Goal: Task Accomplishment & Management: Manage account settings

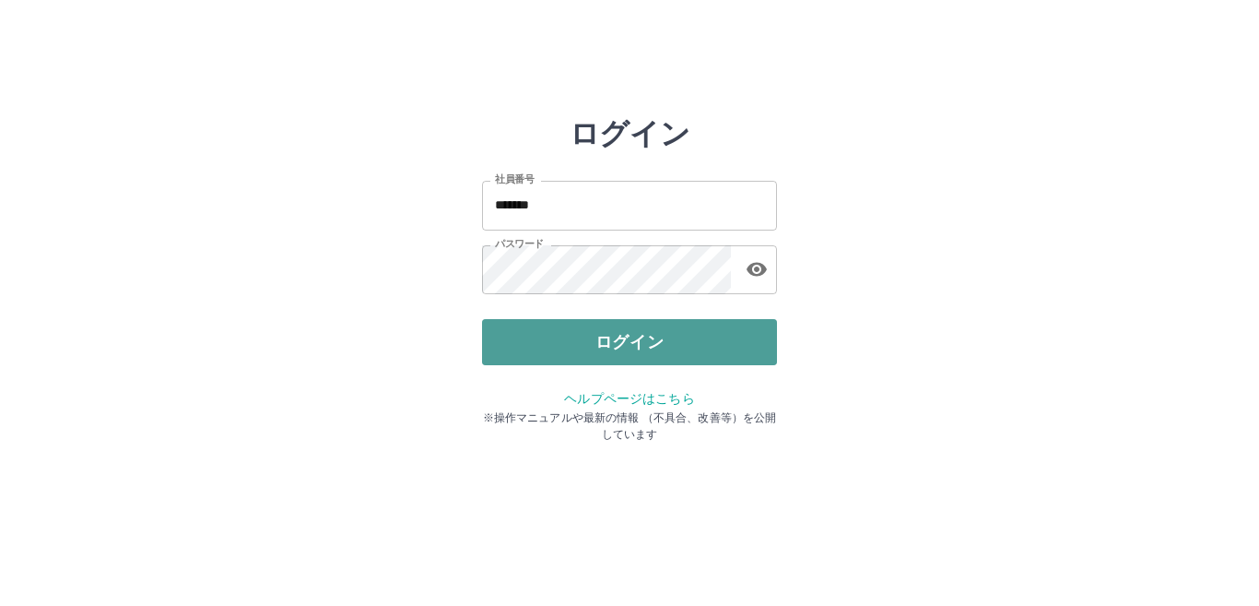
click at [553, 327] on button "ログイン" at bounding box center [629, 342] width 295 height 46
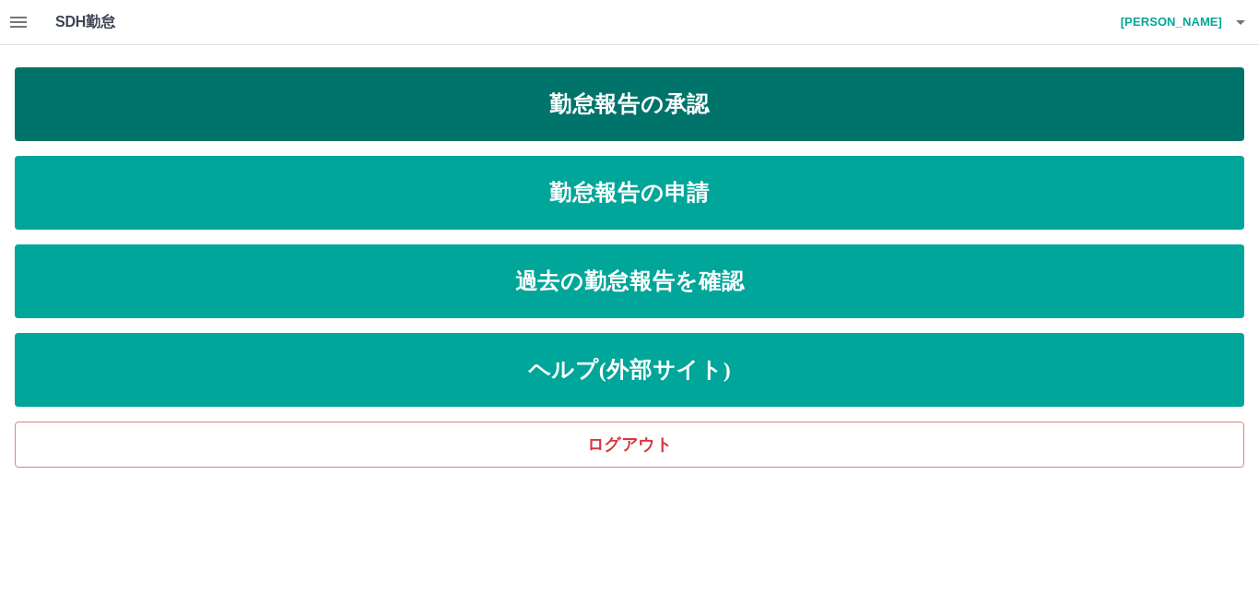
click at [674, 82] on link "勤怠報告の承認" at bounding box center [630, 104] width 1230 height 74
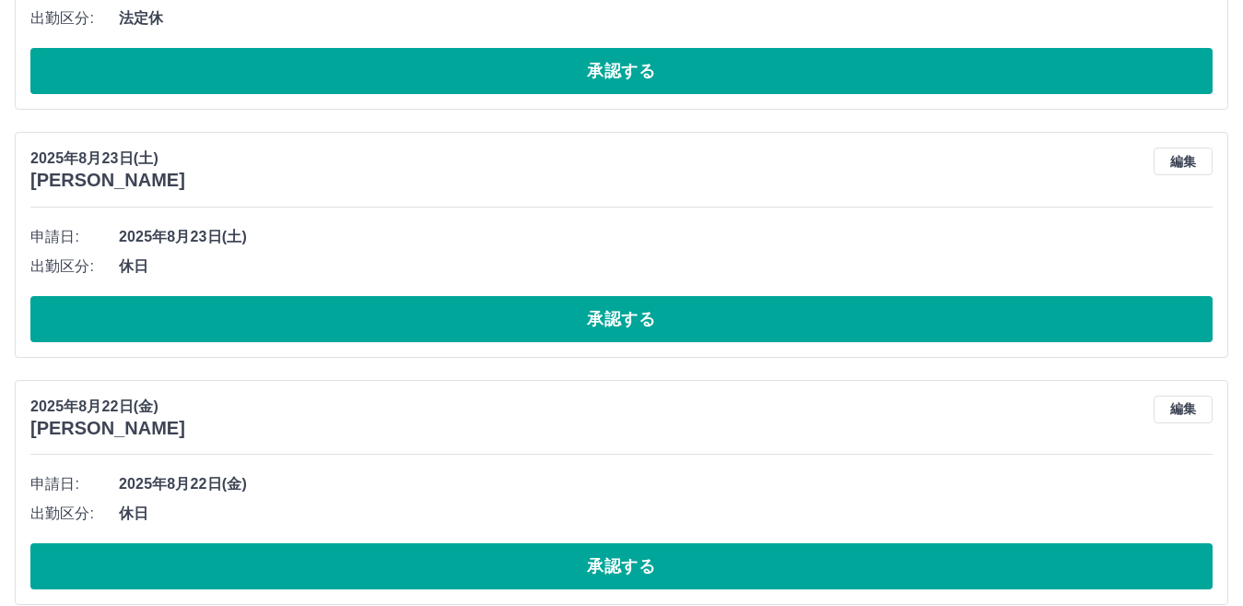
scroll to position [603, 0]
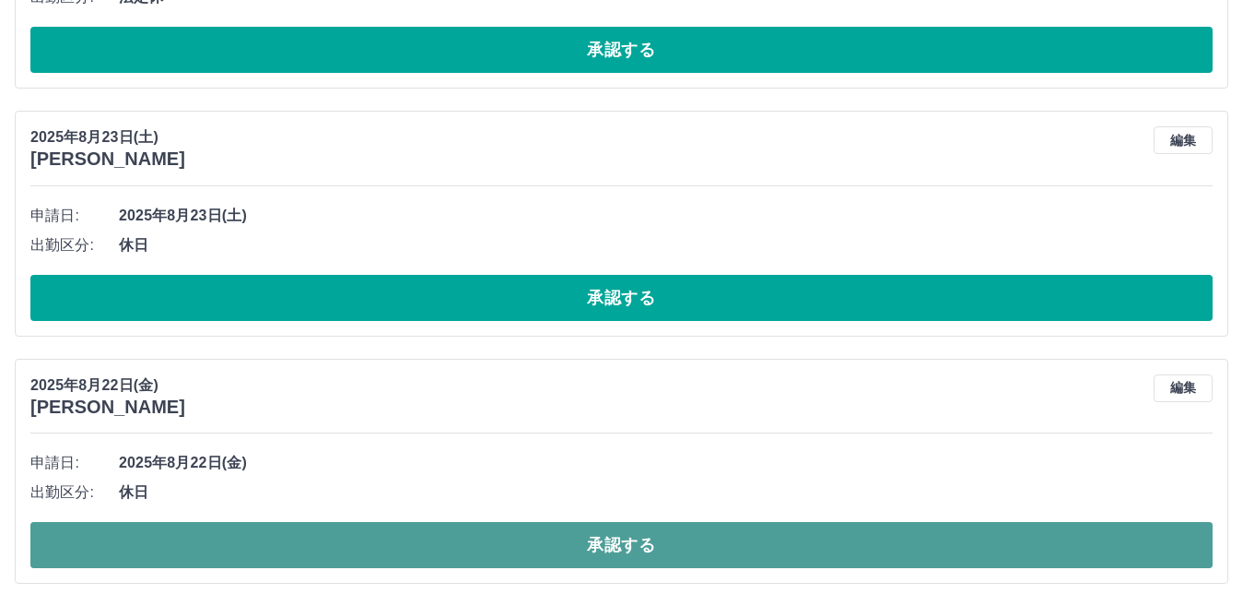
click at [594, 543] on button "承認する" at bounding box center [621, 545] width 1183 height 46
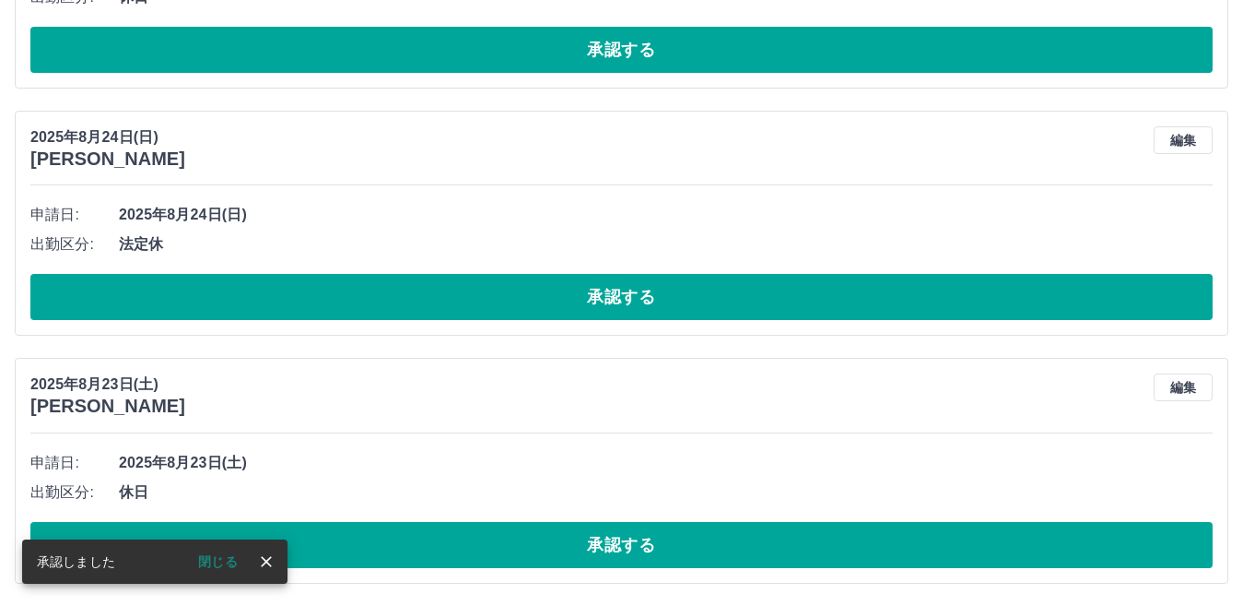
scroll to position [356, 0]
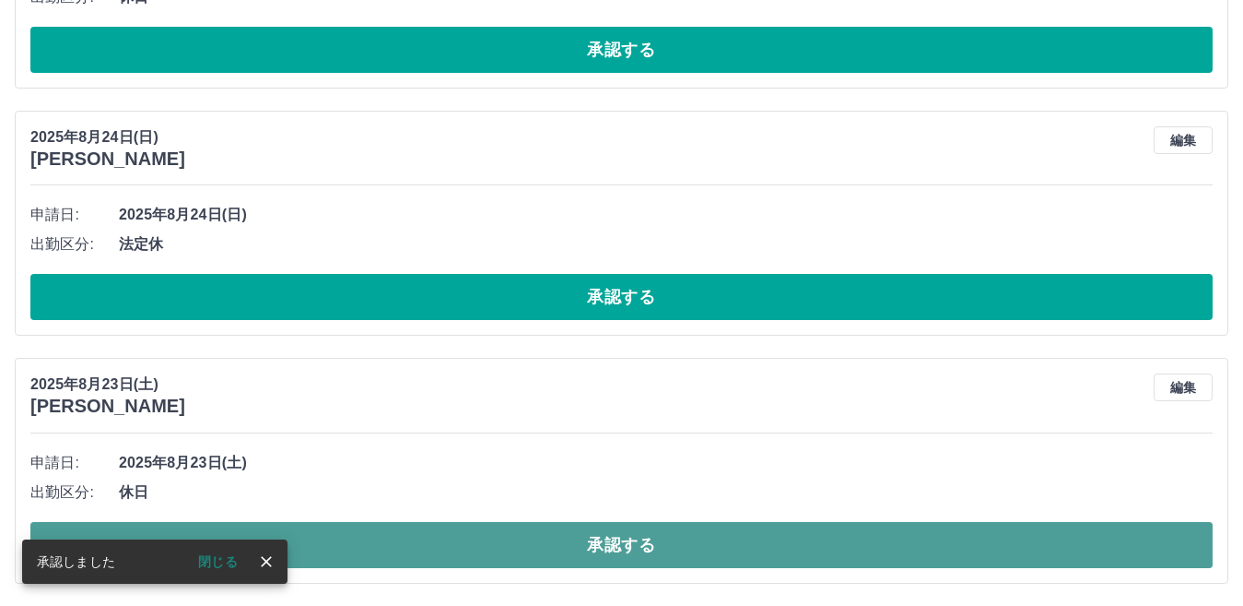
click at [587, 526] on button "承認する" at bounding box center [621, 545] width 1183 height 46
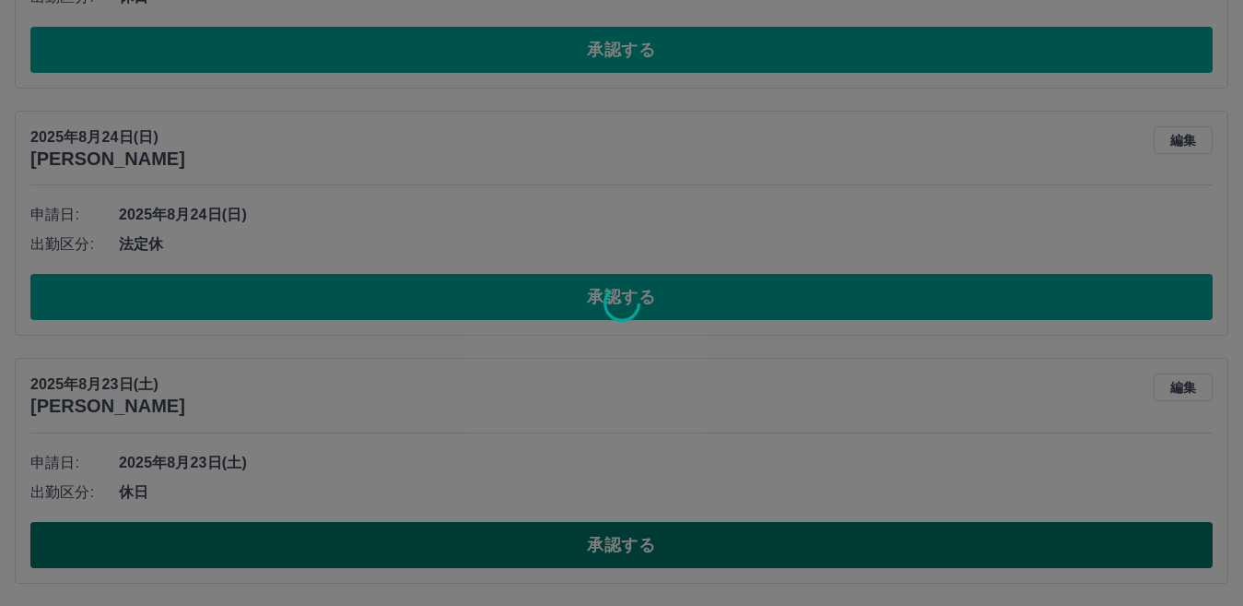
scroll to position [108, 0]
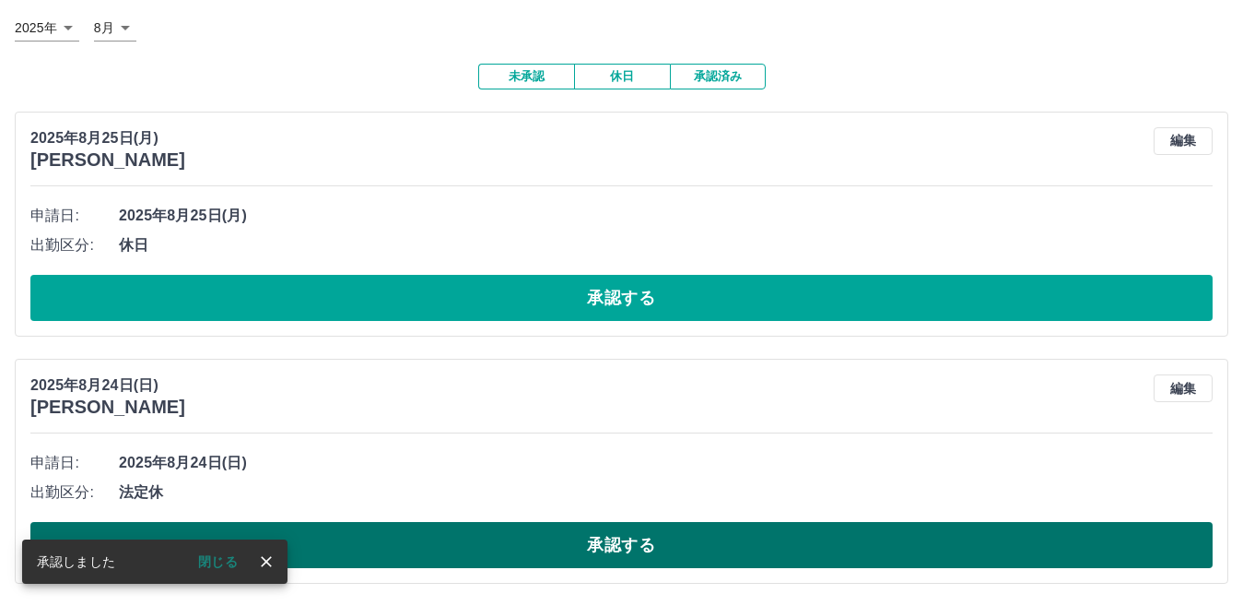
click at [583, 534] on button "承認する" at bounding box center [621, 545] width 1183 height 46
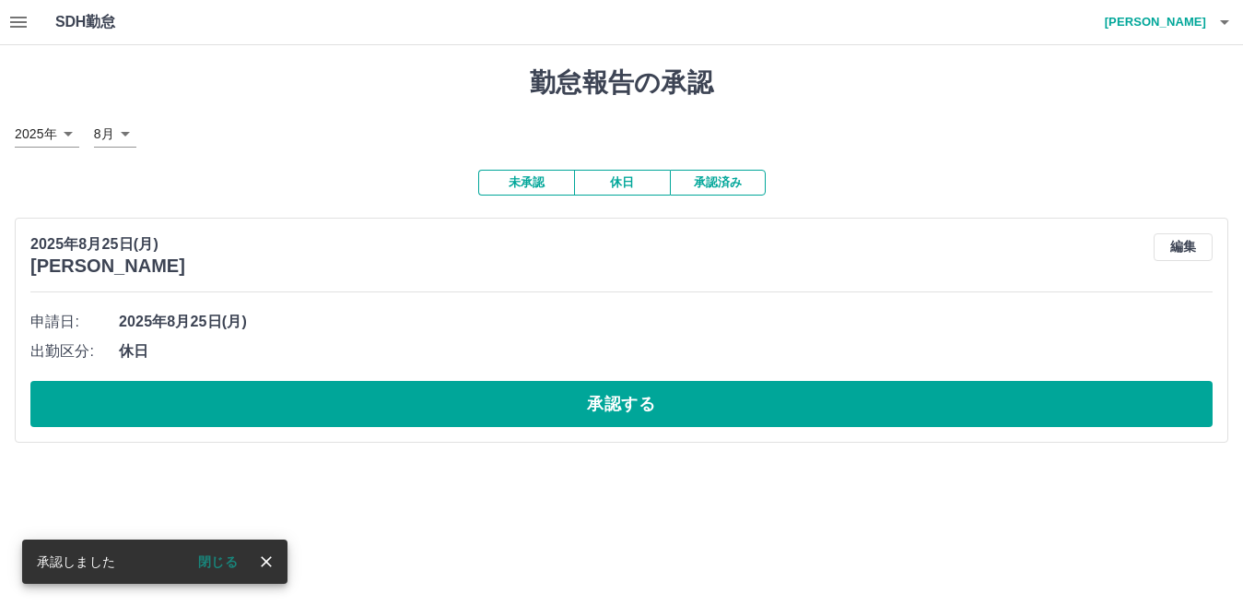
scroll to position [0, 0]
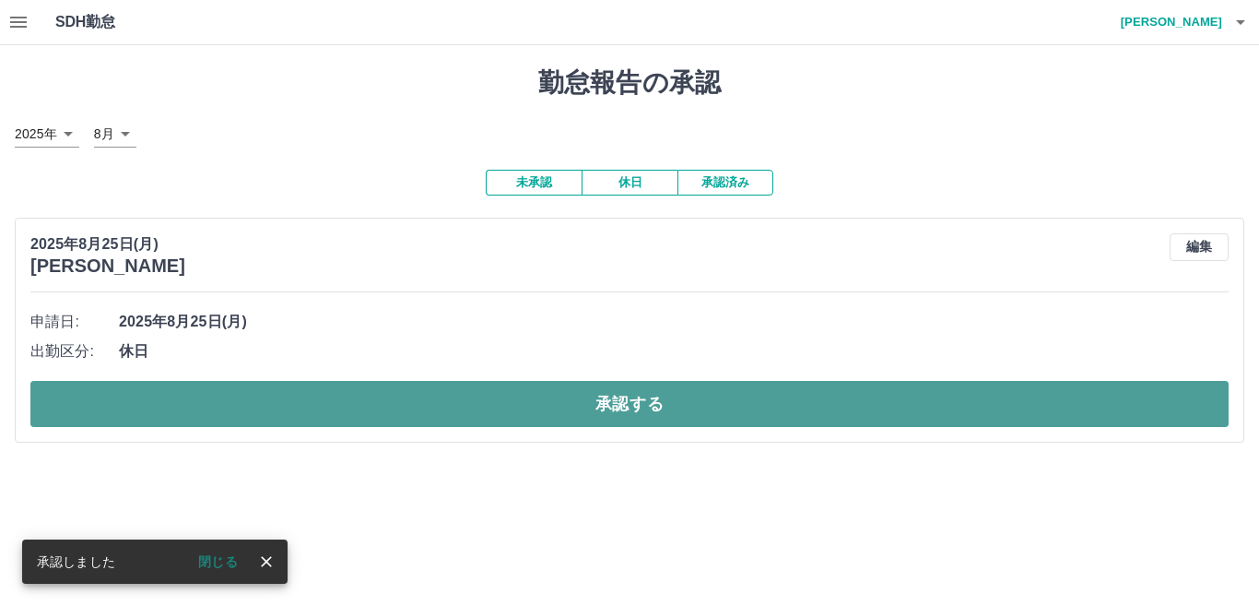
click at [561, 400] on button "承認する" at bounding box center [629, 404] width 1198 height 46
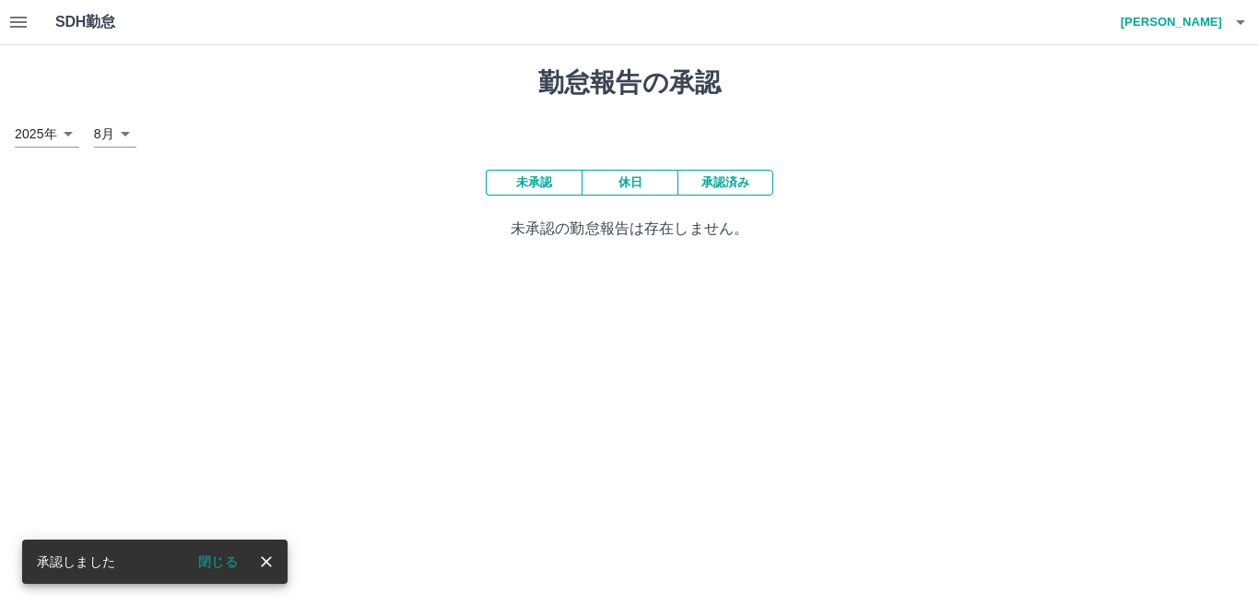
click at [128, 137] on body "SDH勤怠 [PERSON_NAME] 承認しました 閉じる 勤怠報告の承認 [DATE] **** 8月 * 未承認 休日 承認済み 未承認の勤怠報告は存在…" at bounding box center [629, 131] width 1259 height 262
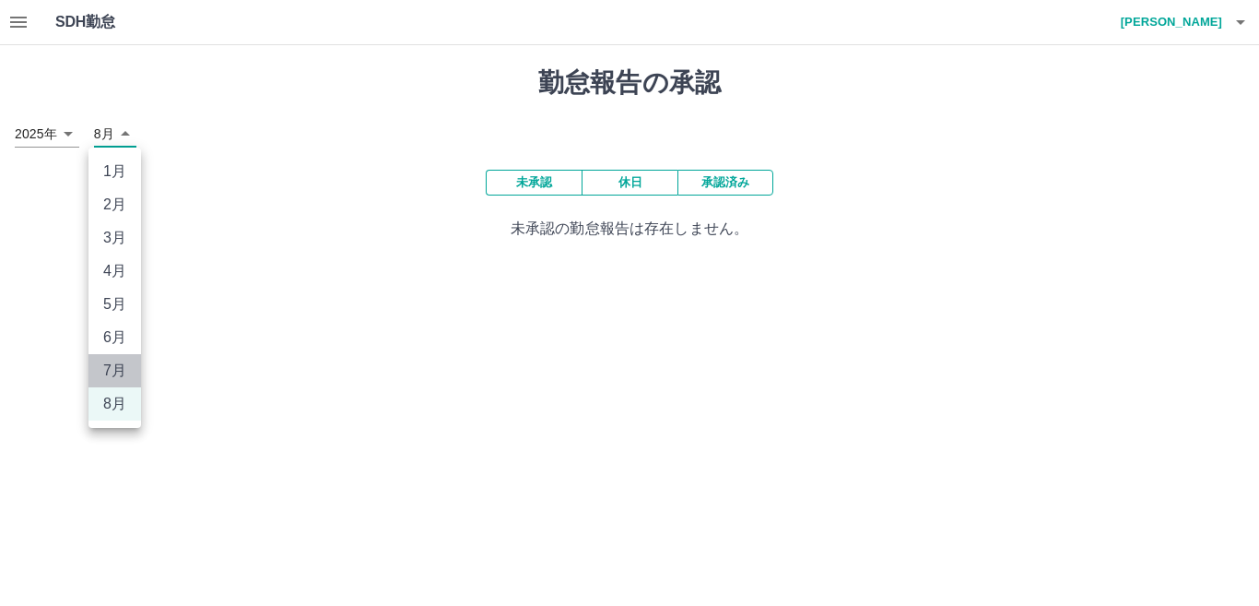
click at [120, 369] on li "7月" at bounding box center [114, 370] width 53 height 33
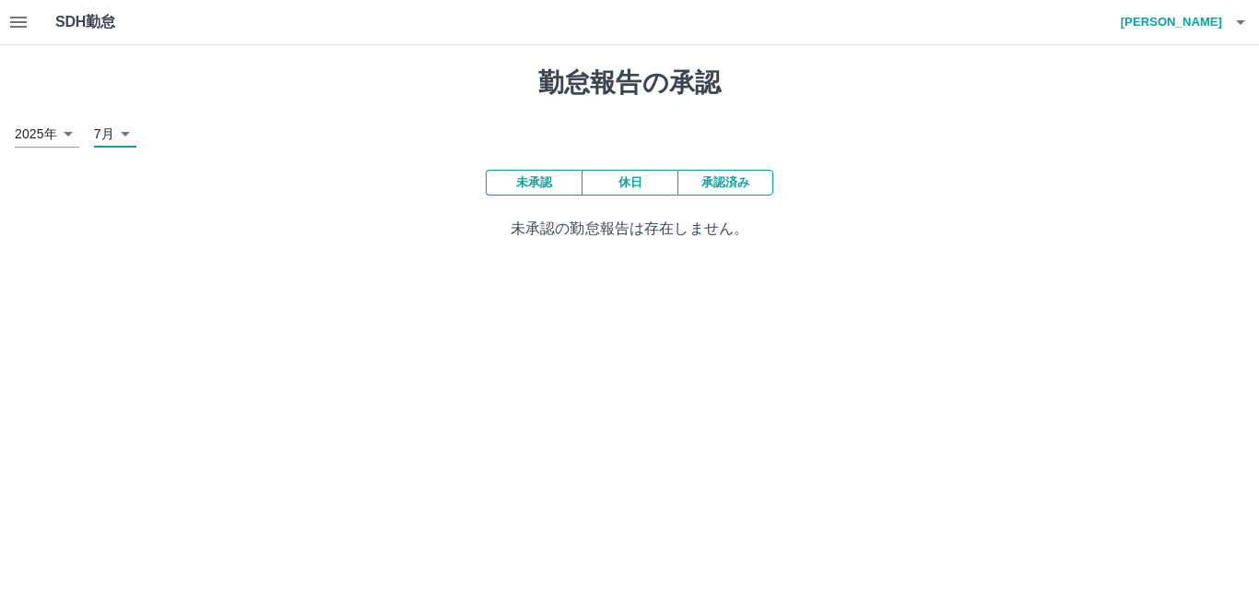
click at [124, 145] on body "SDH勤怠 [PERSON_NAME] 勤怠報告の承認 [DATE] **** 7月 * 未承認 休日 承認済み 未承認の勤怠報告は存在しません。 SDH勤怠" at bounding box center [629, 131] width 1259 height 262
click at [114, 395] on li "8月" at bounding box center [114, 403] width 53 height 33
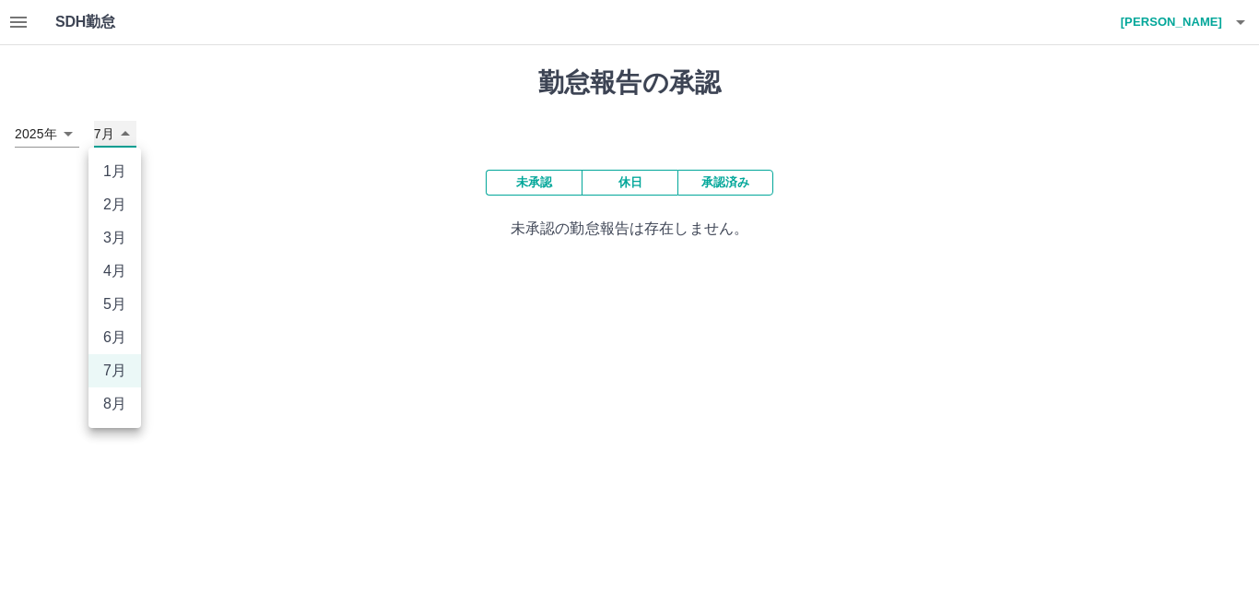
type input "*"
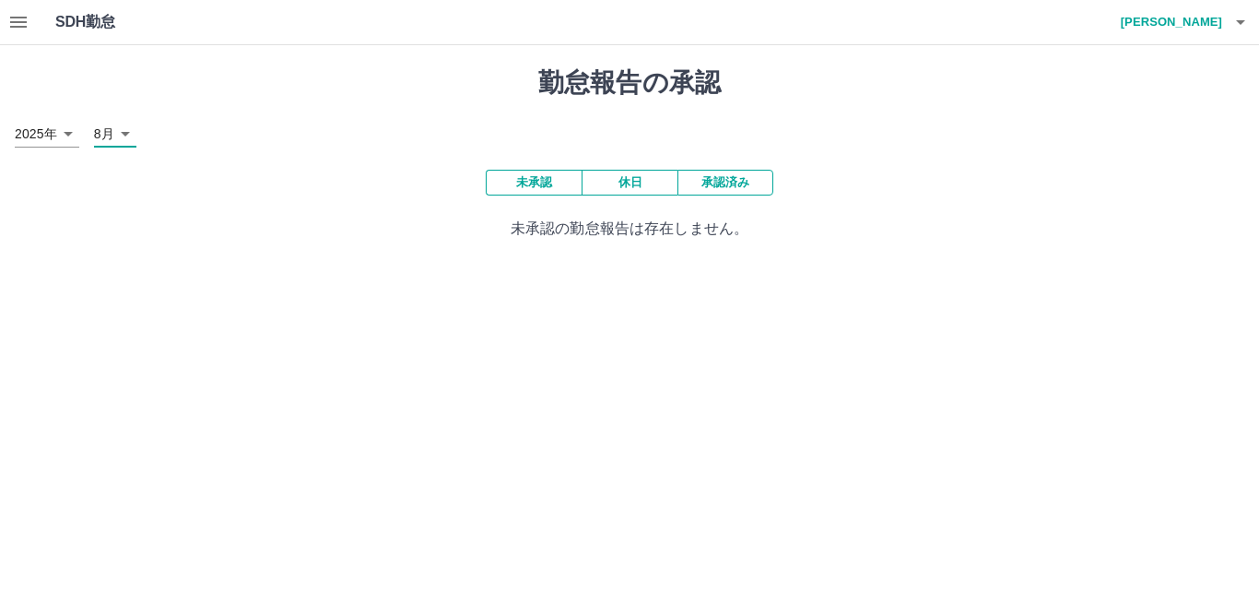
click at [13, 17] on icon "button" at bounding box center [18, 22] width 17 height 11
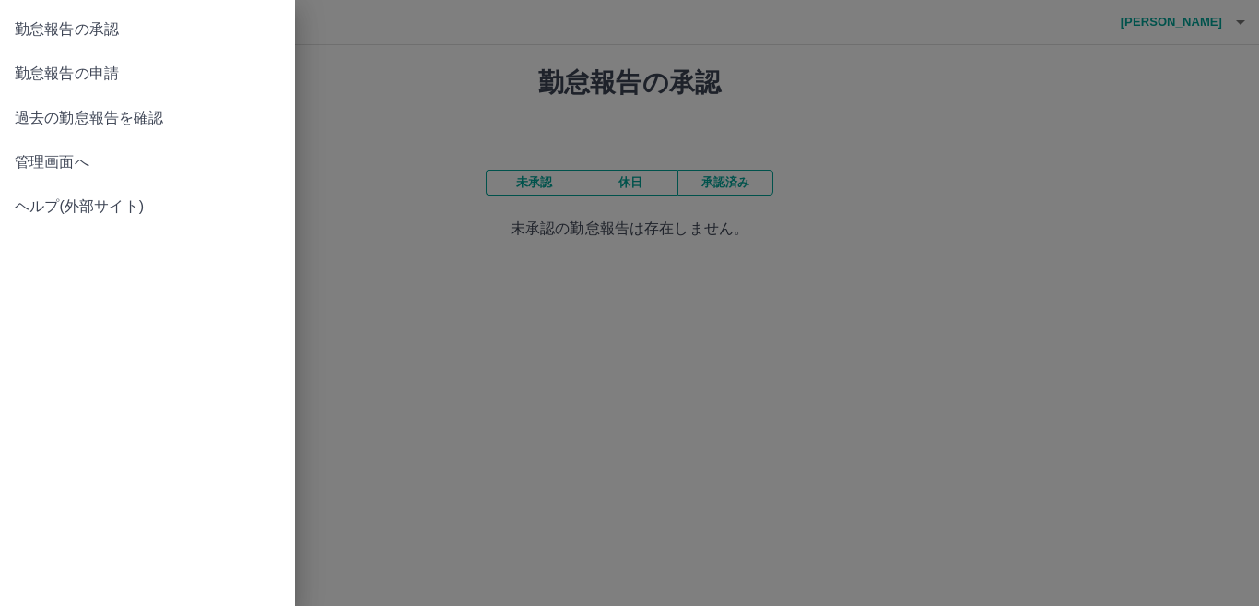
click at [46, 147] on link "管理画面へ" at bounding box center [147, 162] width 295 height 44
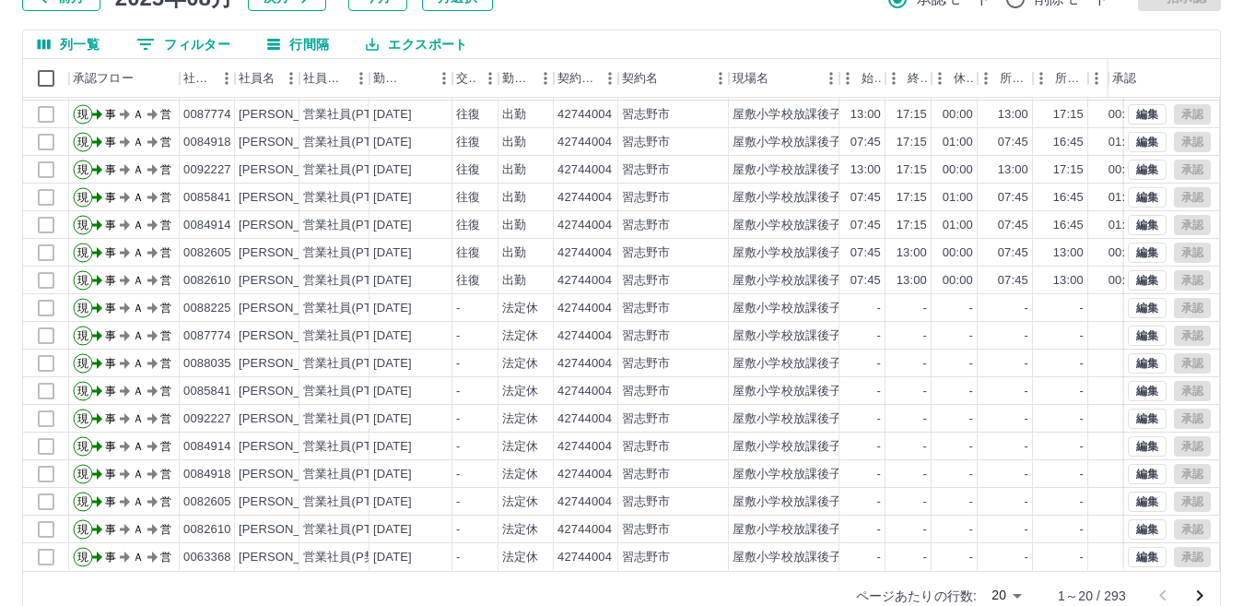
scroll to position [173, 0]
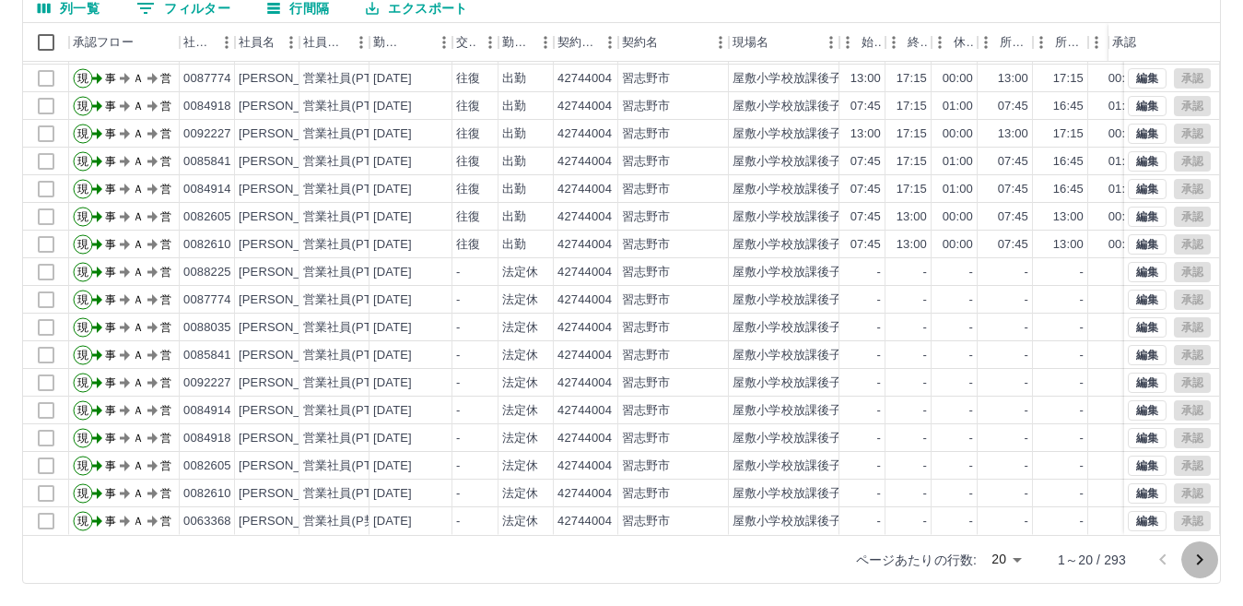
click at [1197, 558] on icon "次のページへ" at bounding box center [1200, 559] width 22 height 22
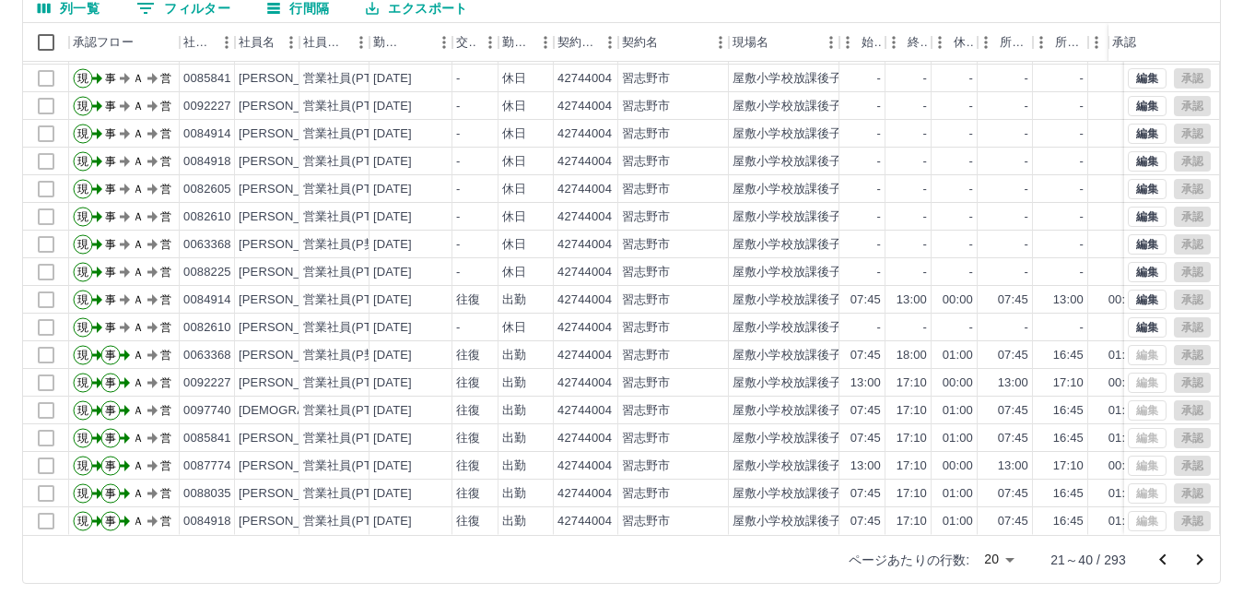
click at [1198, 562] on icon "次のページへ" at bounding box center [1200, 559] width 6 height 11
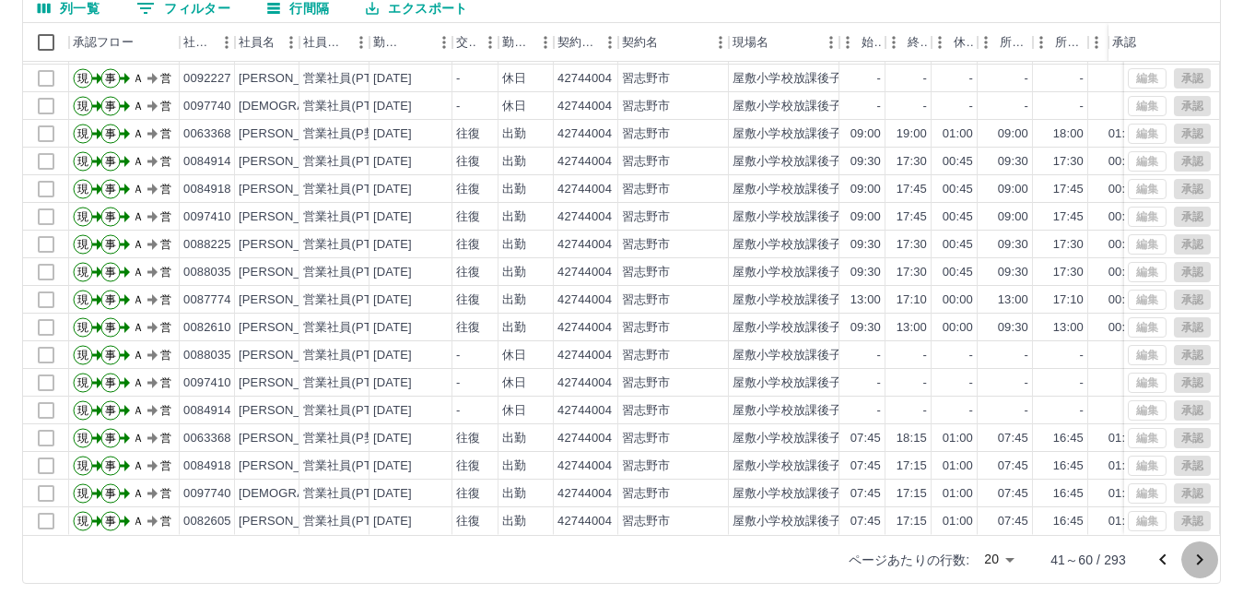
click at [1202, 562] on icon "次のページへ" at bounding box center [1200, 559] width 22 height 22
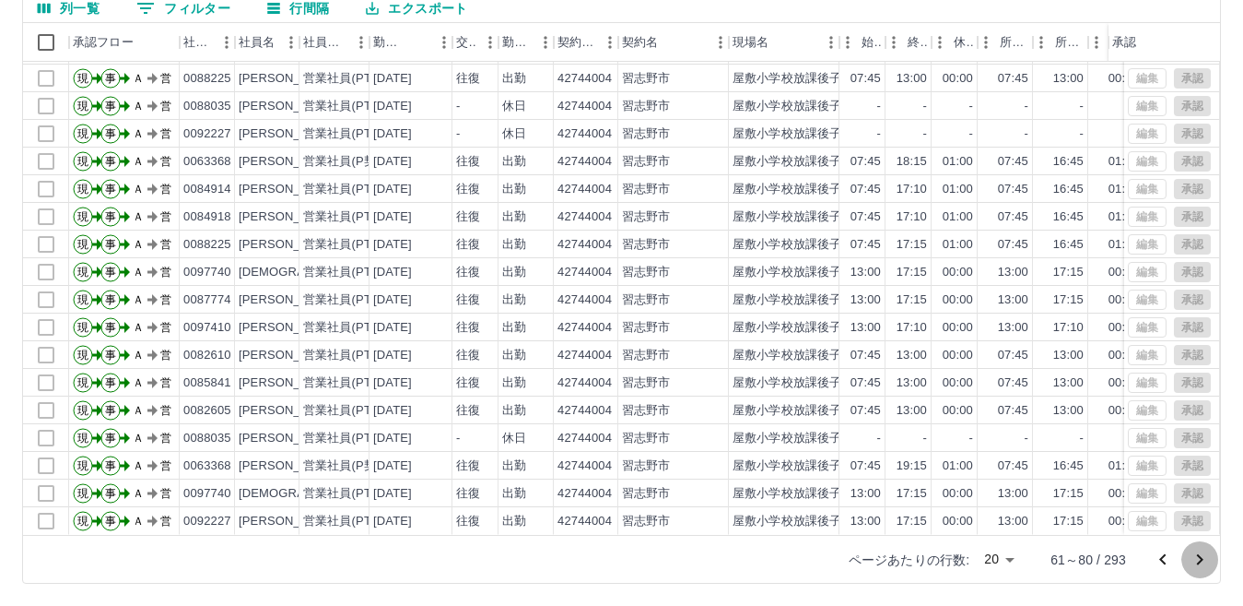
click at [1195, 553] on icon "次のページへ" at bounding box center [1200, 559] width 22 height 22
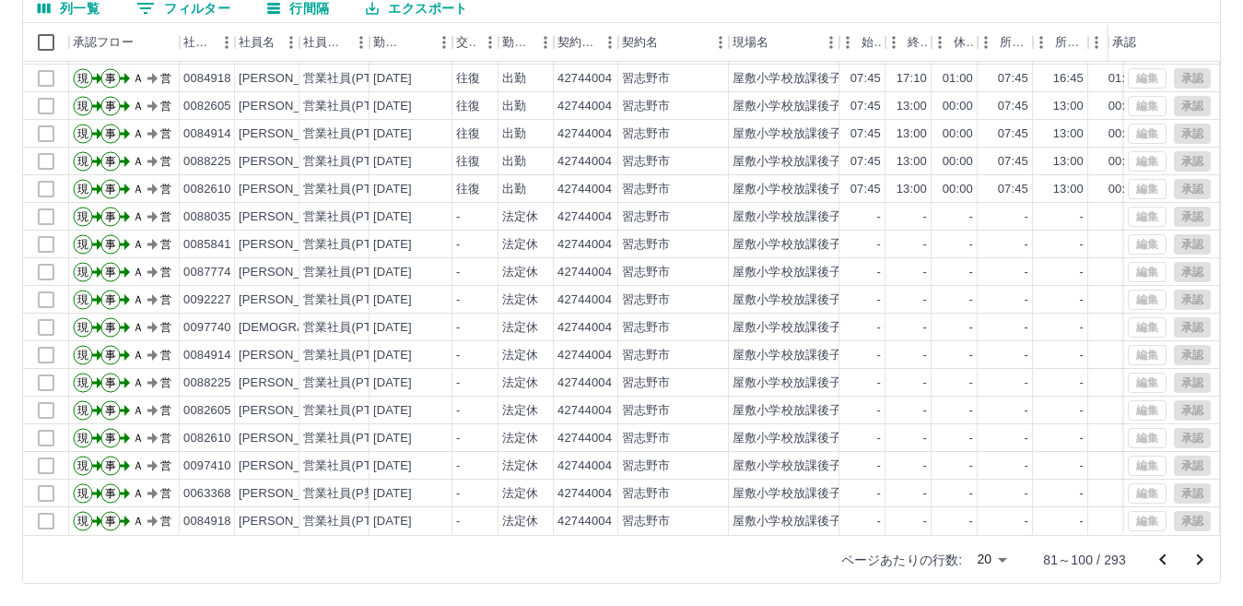
click at [1194, 551] on icon "次のページへ" at bounding box center [1200, 559] width 22 height 22
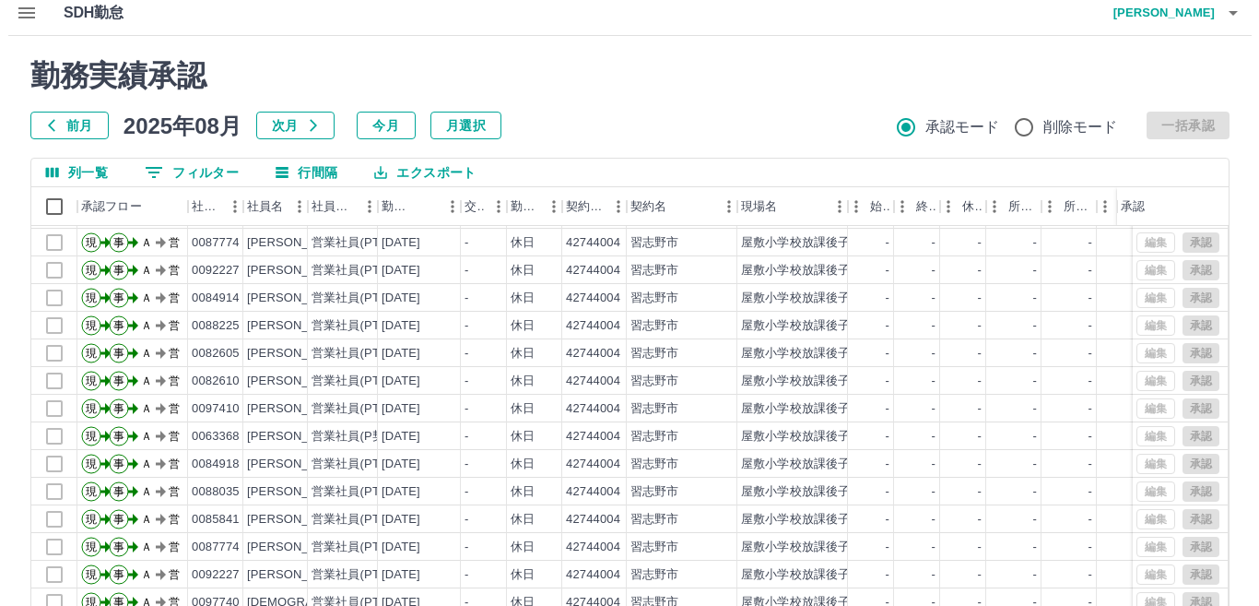
scroll to position [0, 0]
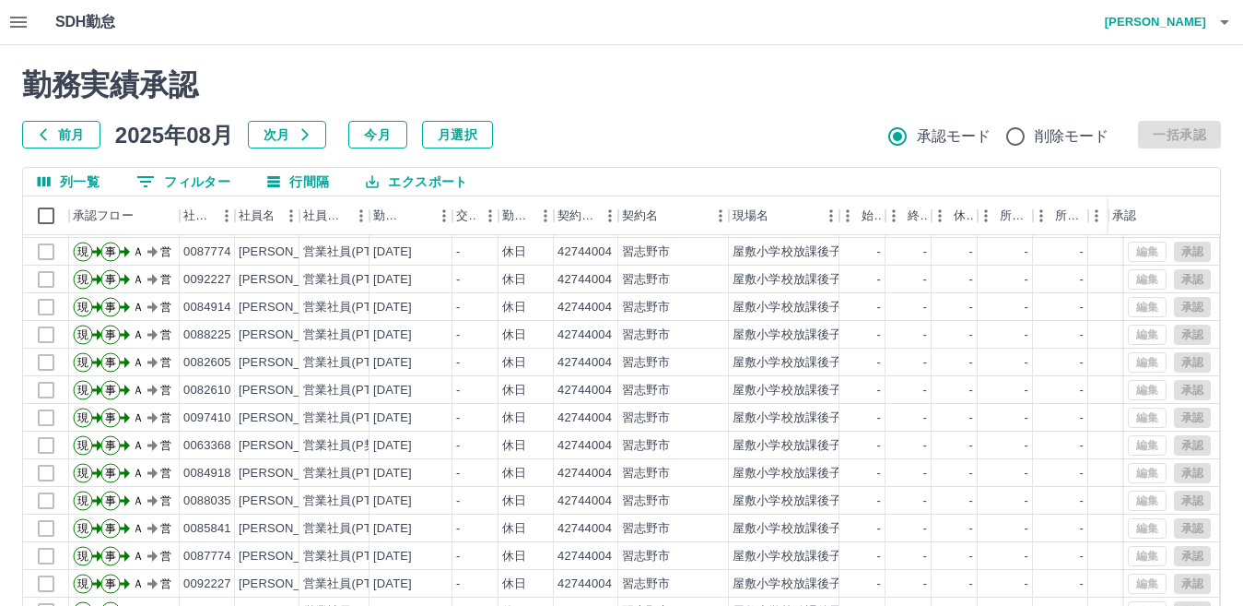
click at [21, 25] on icon "button" at bounding box center [18, 22] width 22 height 22
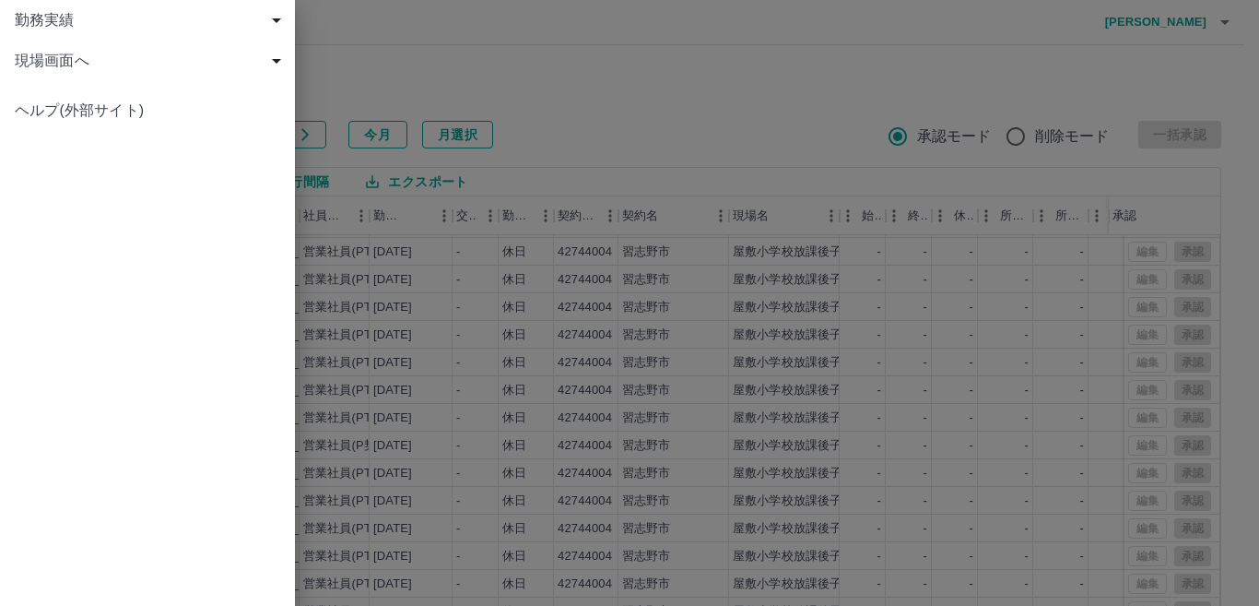
click at [28, 55] on span "現場画面へ" at bounding box center [151, 61] width 273 height 22
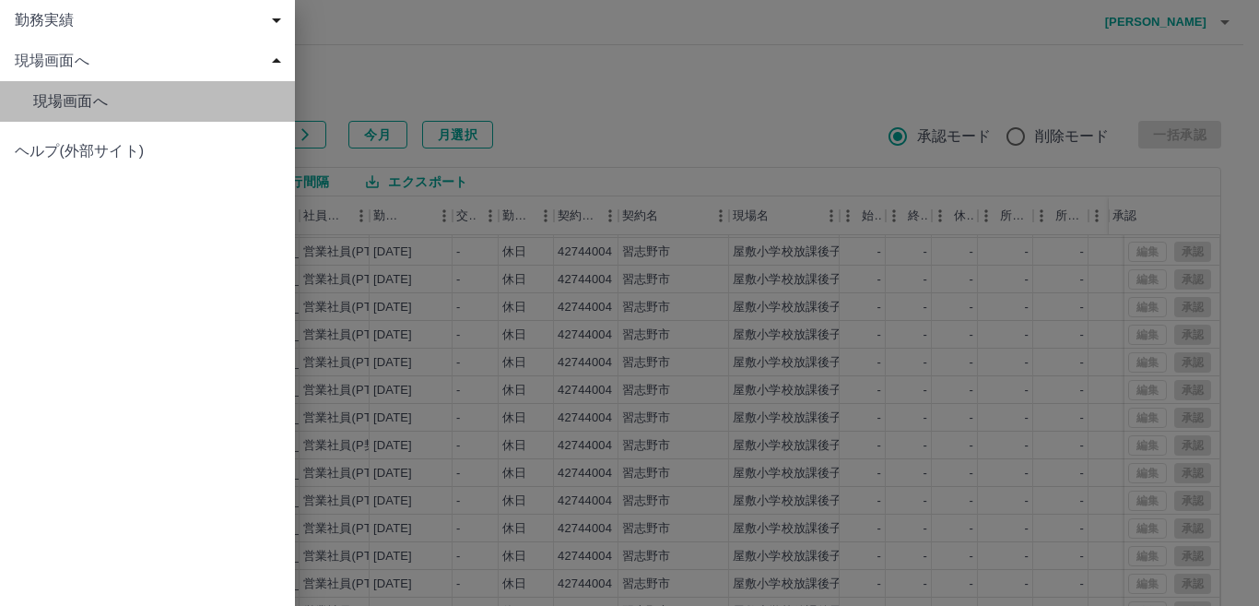
click at [48, 90] on span "現場画面へ" at bounding box center [156, 101] width 247 height 22
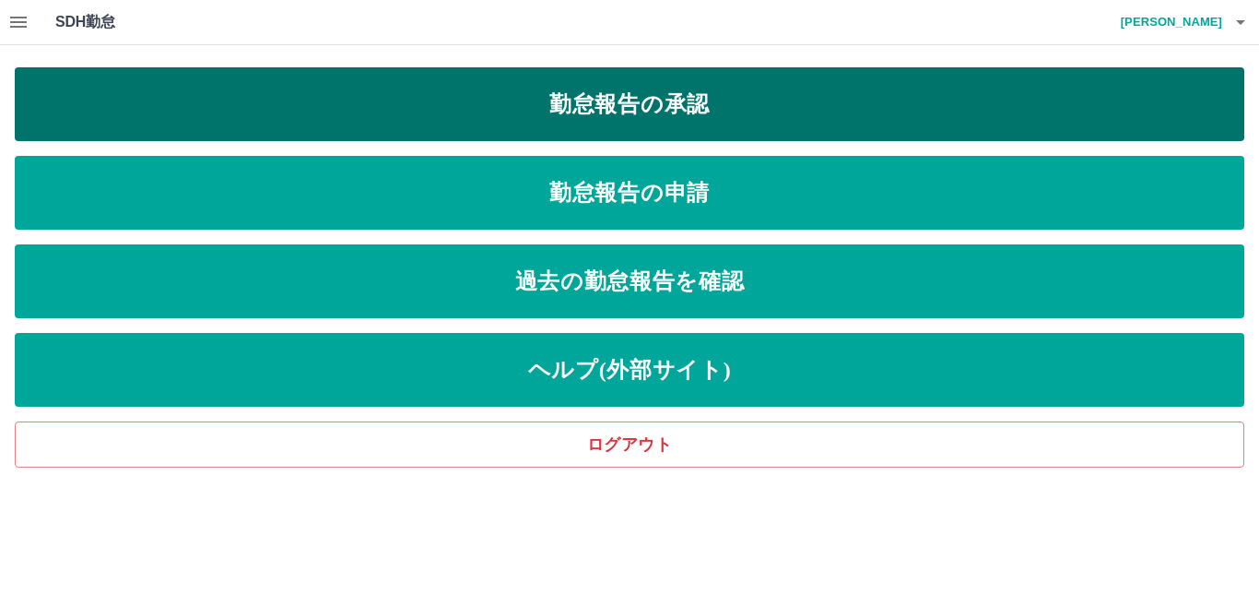
click at [379, 111] on link "勤怠報告の承認" at bounding box center [630, 104] width 1230 height 74
